Goal: Information Seeking & Learning: Learn about a topic

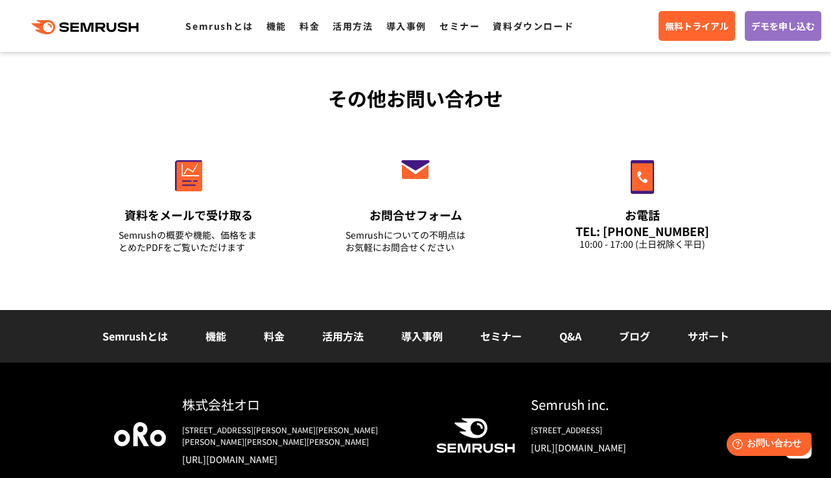
scroll to position [4602, 0]
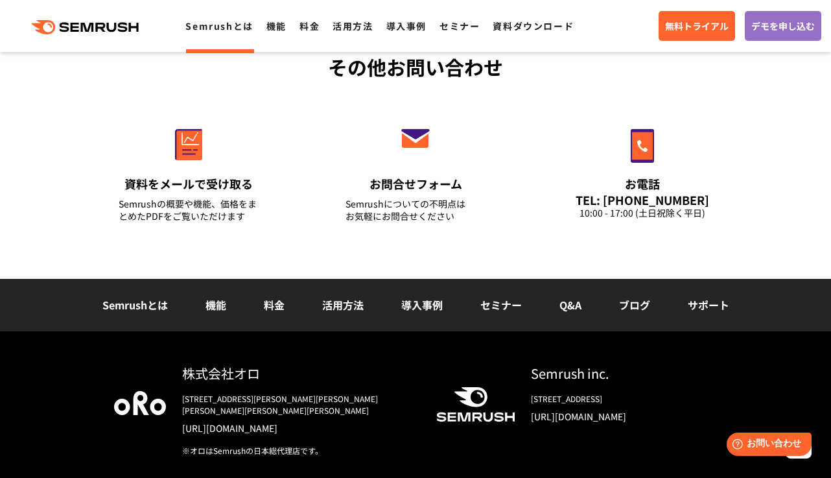
click at [205, 25] on link "Semrushとは" at bounding box center [218, 25] width 67 height 13
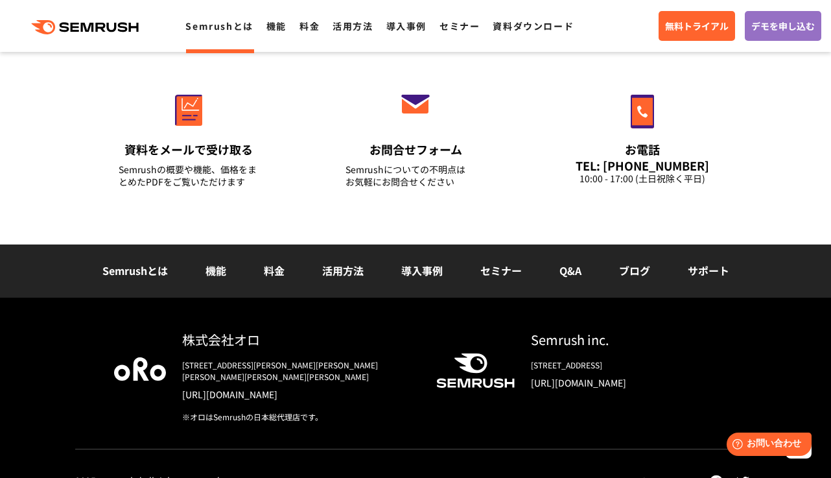
scroll to position [3226, 0]
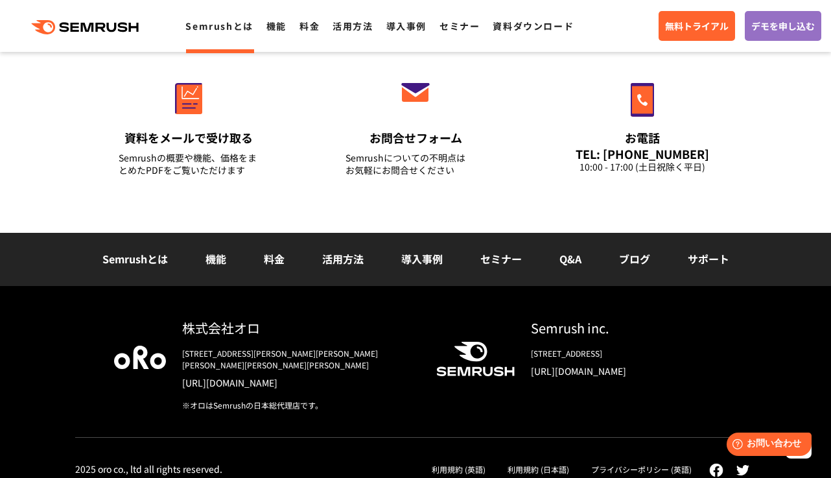
click at [332, 259] on link "活用方法" at bounding box center [342, 259] width 41 height 16
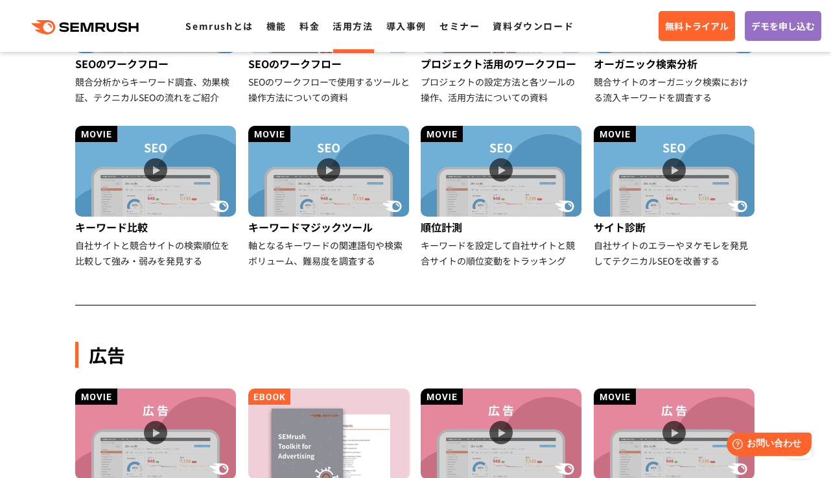
scroll to position [454, 0]
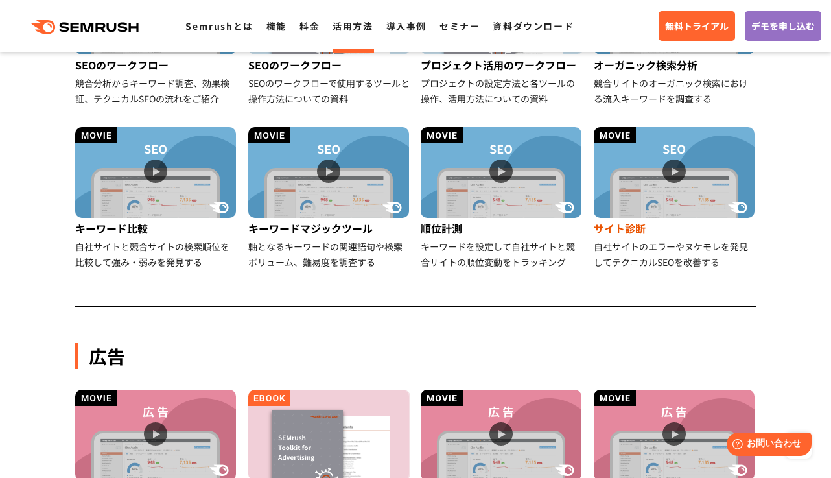
click at [647, 248] on div "自社サイトのエラーやヌケモレを発見してテクニカルSEOを改善する" at bounding box center [675, 254] width 163 height 31
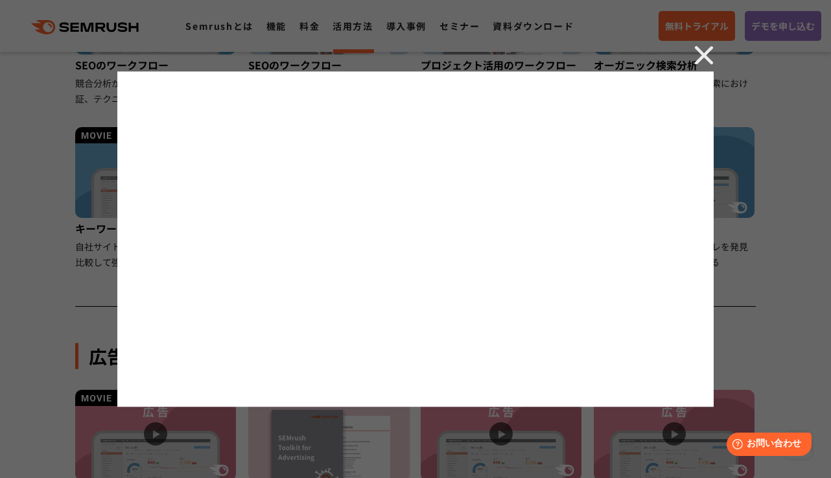
click at [706, 56] on img at bounding box center [703, 54] width 19 height 19
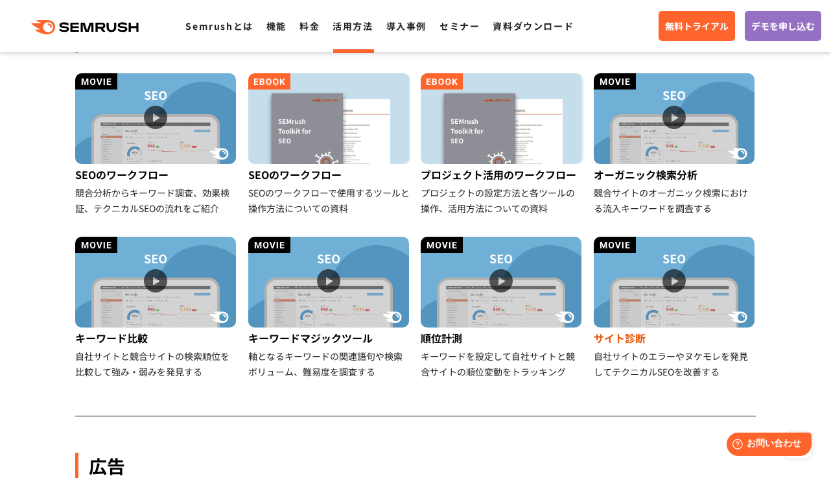
scroll to position [324, 0]
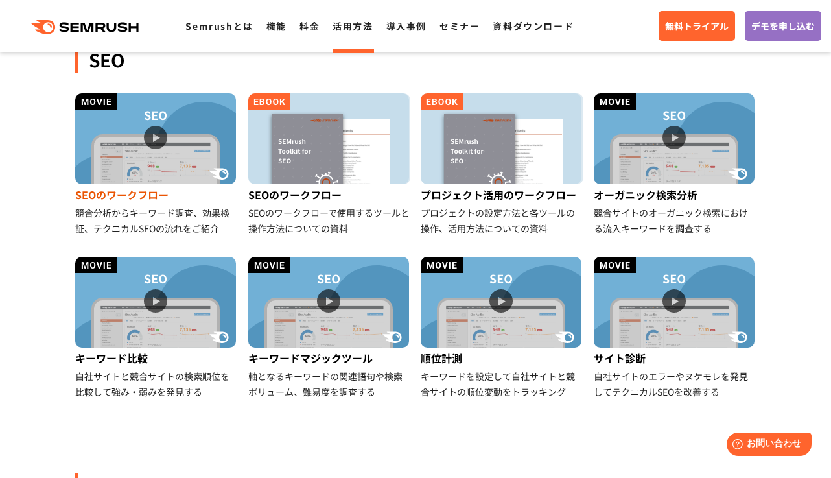
click at [149, 210] on div "競合分析からキーワード調査、効果検証、テクニカルSEOの流れをご紹介" at bounding box center [156, 220] width 163 height 31
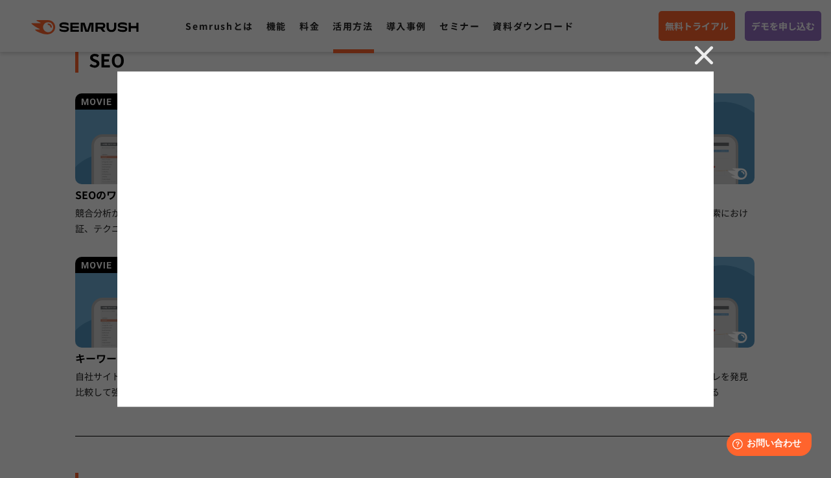
click at [702, 52] on img at bounding box center [703, 54] width 19 height 19
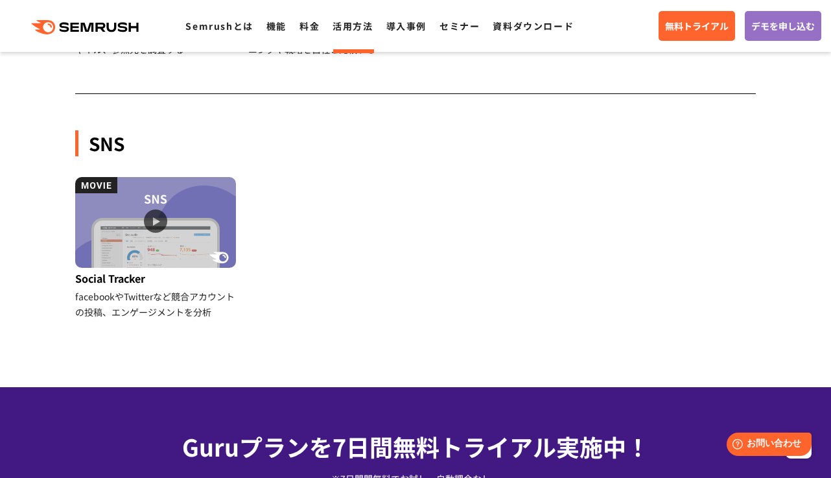
scroll to position [1426, 0]
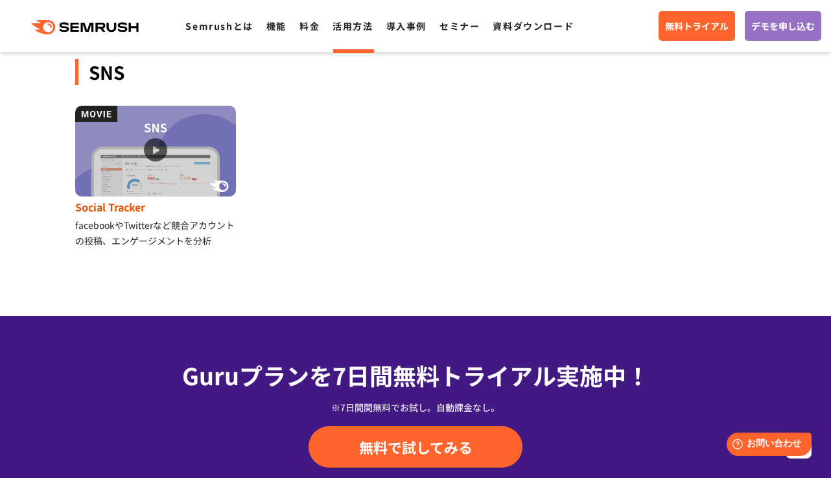
click at [152, 163] on img at bounding box center [155, 151] width 161 height 91
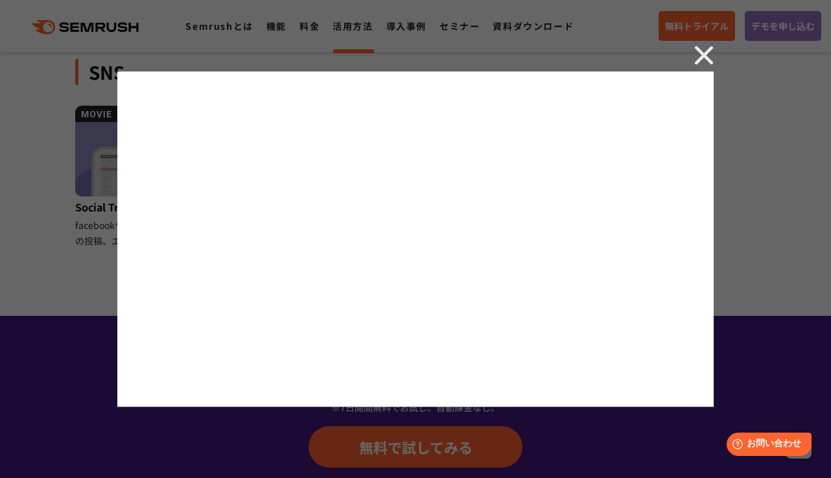
click at [702, 53] on img at bounding box center [703, 54] width 19 height 19
